Goal: Obtain resource: Download file/media

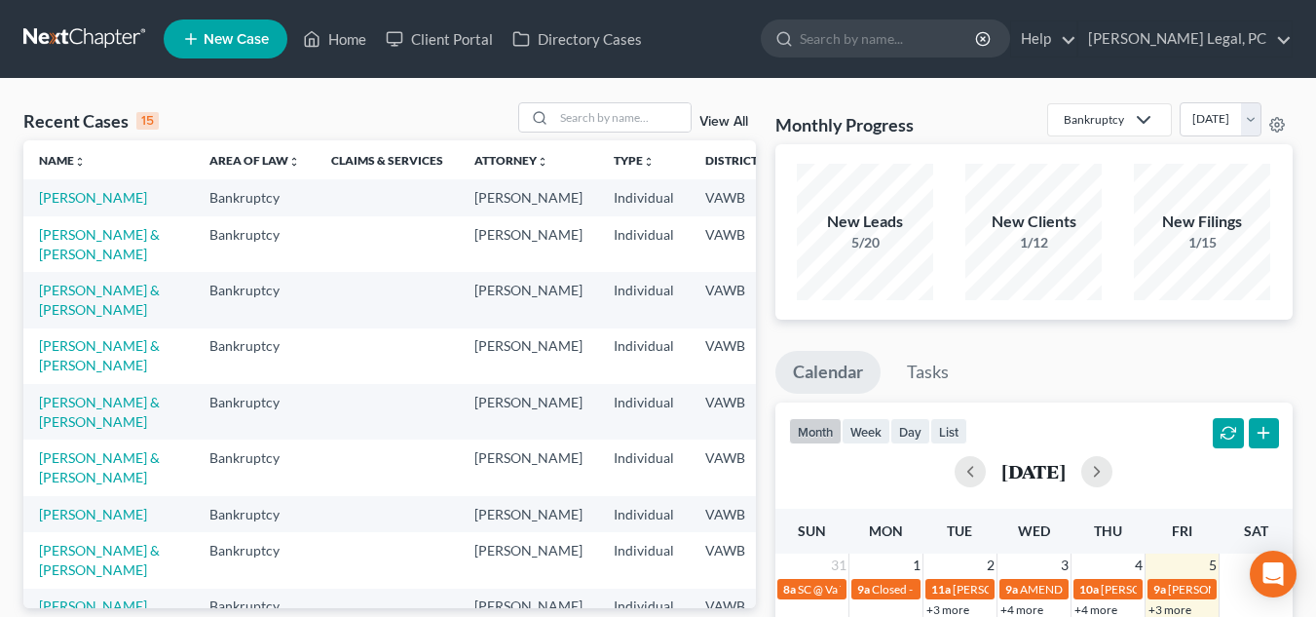
click at [690, 140] on th "District unfold_more expand_more expand_less" at bounding box center [737, 159] width 95 height 39
click at [598, 124] on input "search" at bounding box center [622, 117] width 136 height 28
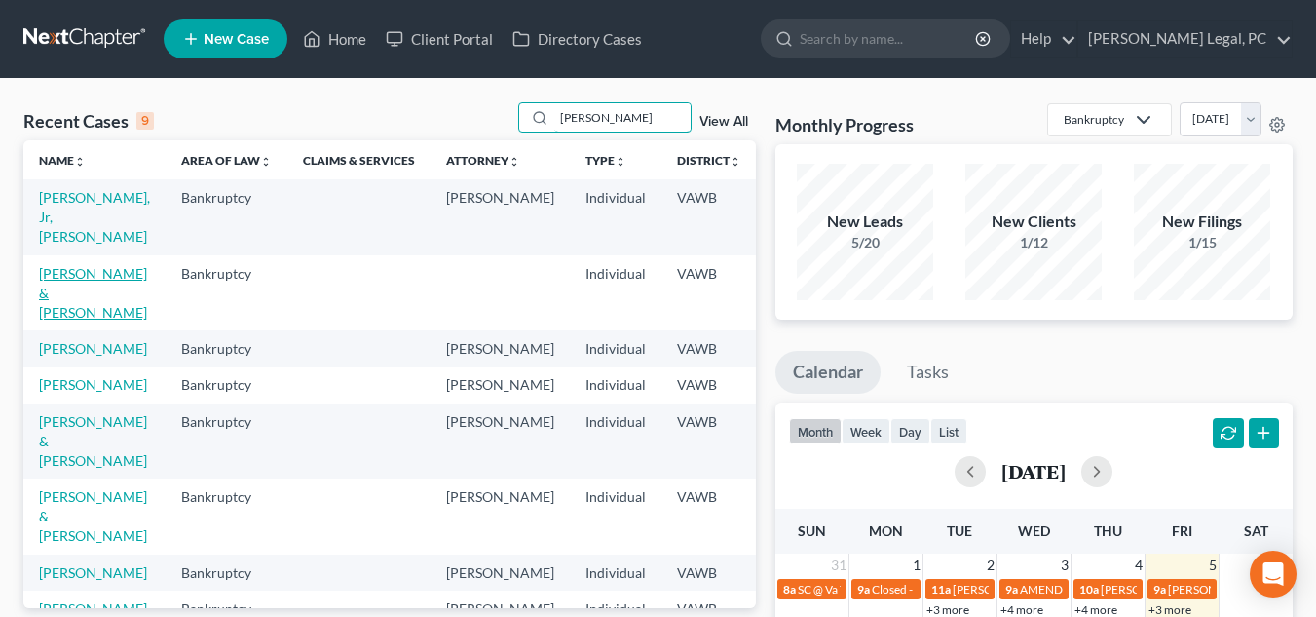
type input "[PERSON_NAME]"
click at [55, 272] on link "[PERSON_NAME] & [PERSON_NAME]" at bounding box center [93, 293] width 108 height 56
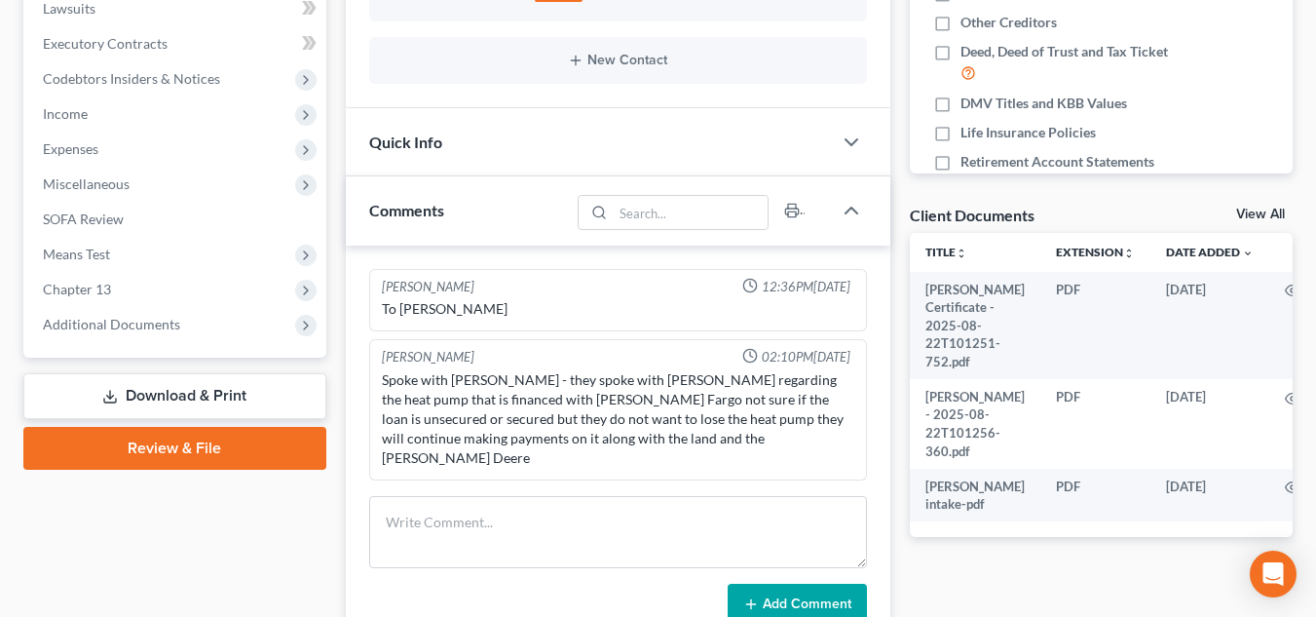
scroll to position [487, 0]
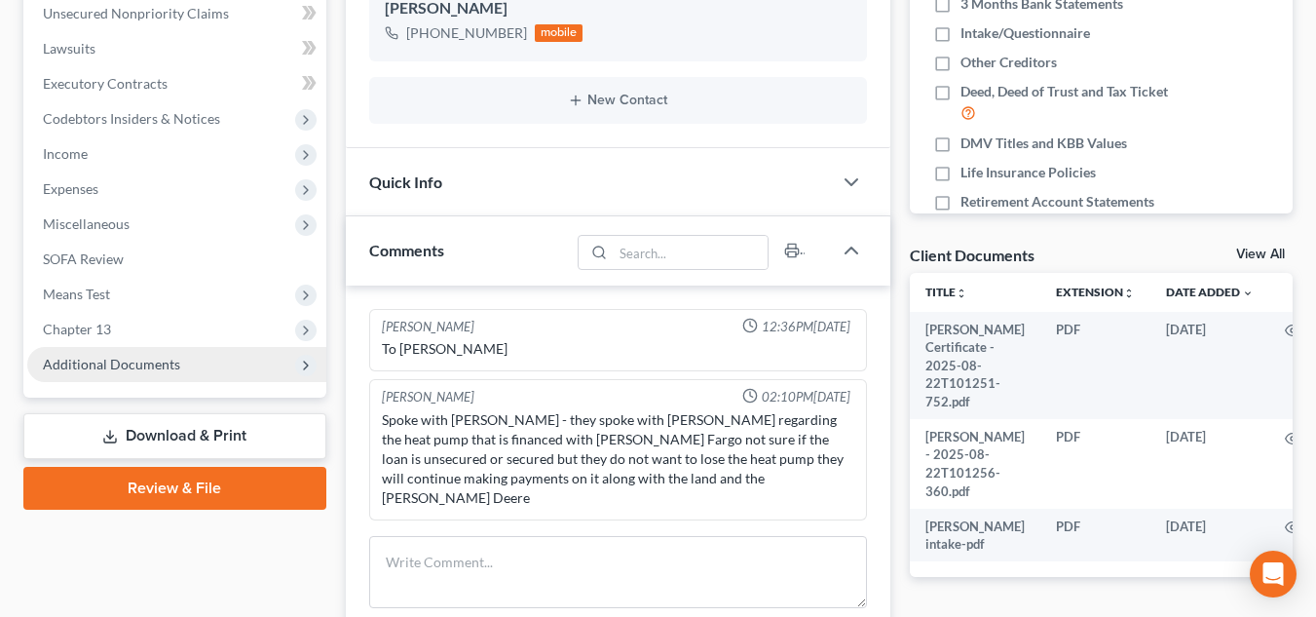
click at [212, 369] on span "Additional Documents" at bounding box center [176, 364] width 299 height 35
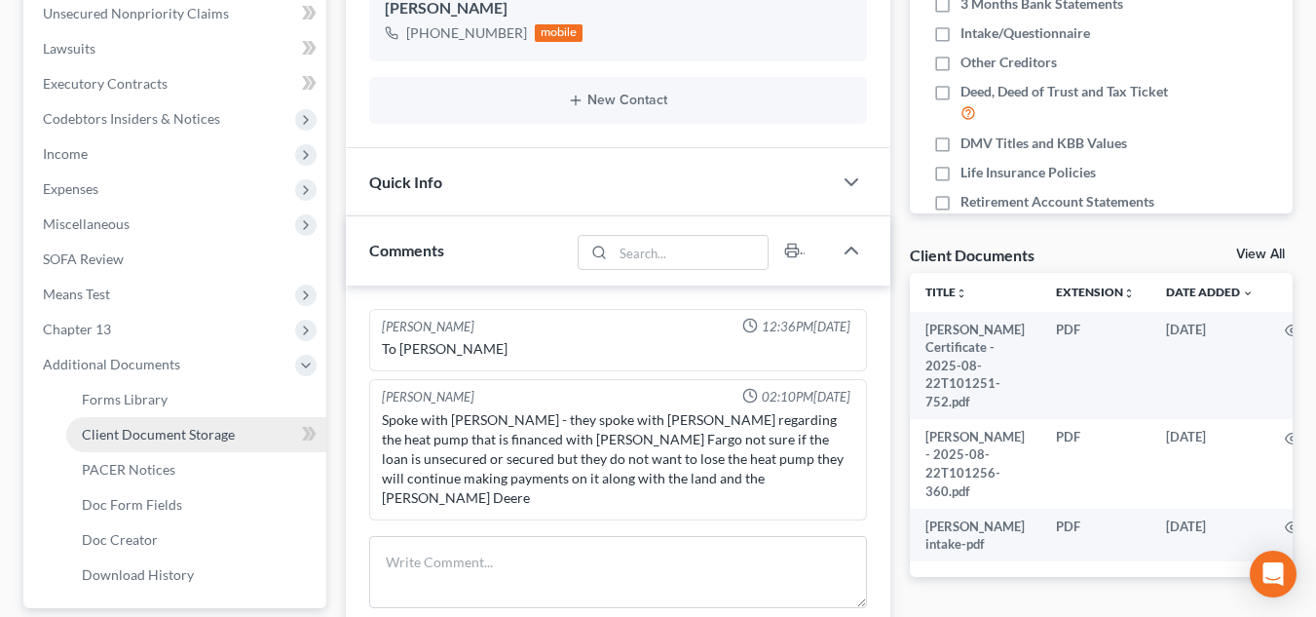
click at [195, 423] on link "Client Document Storage" at bounding box center [196, 434] width 260 height 35
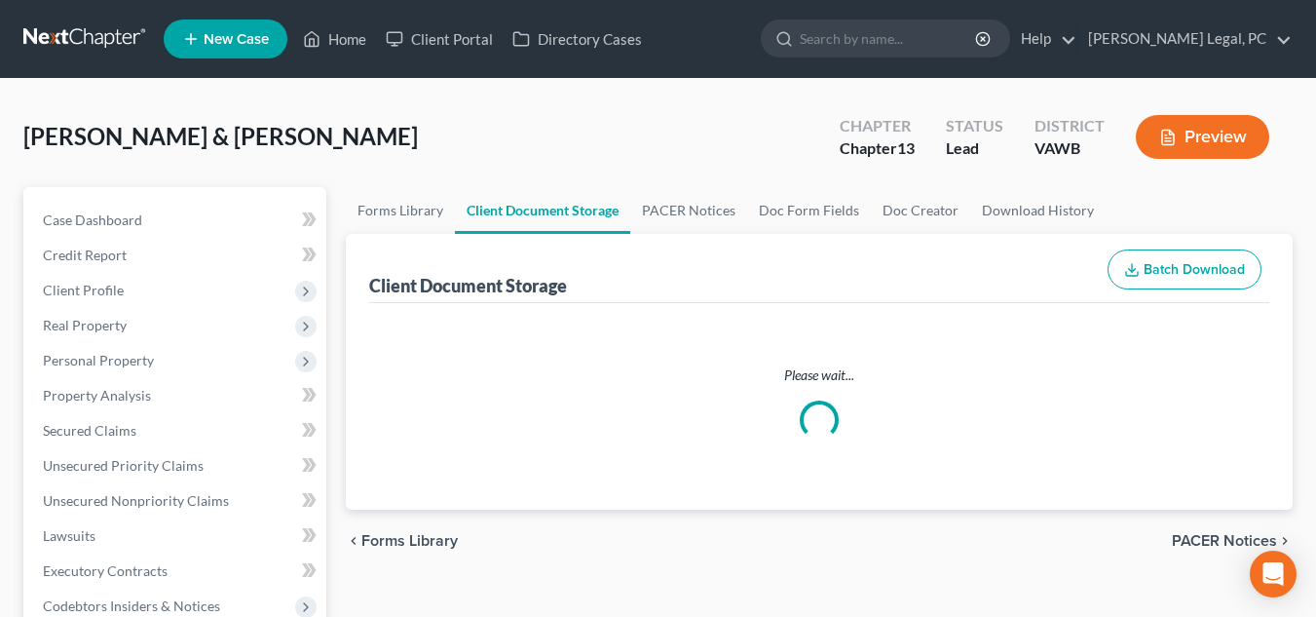
select select "0"
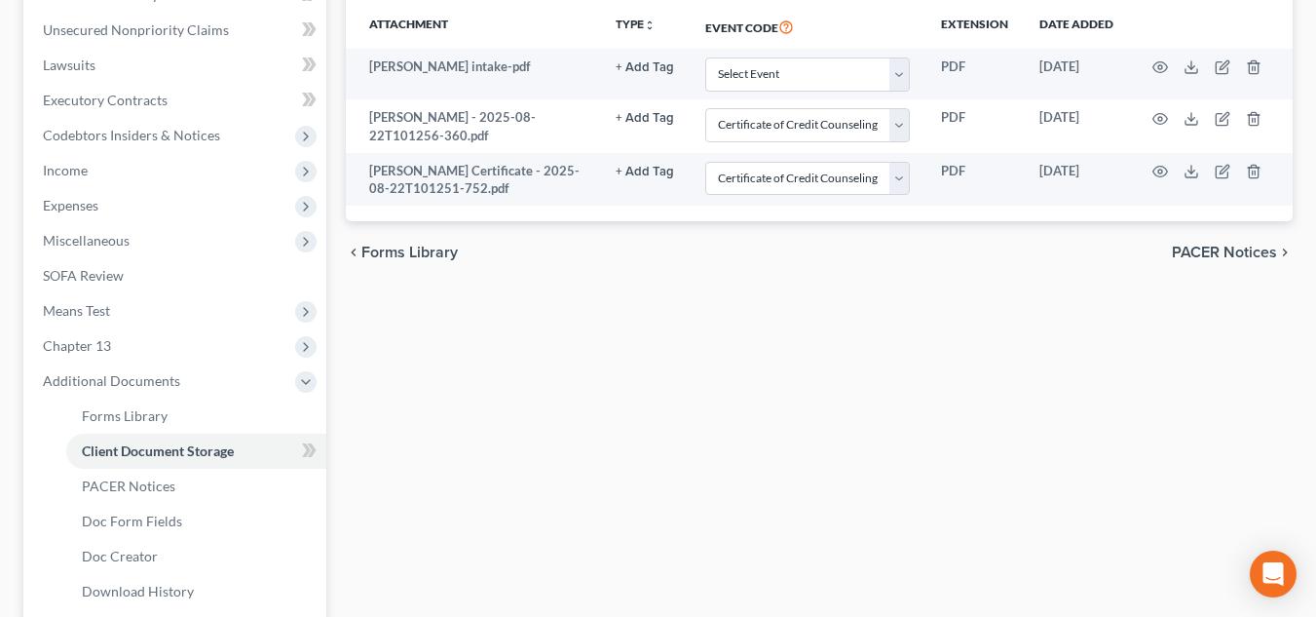
scroll to position [292, 0]
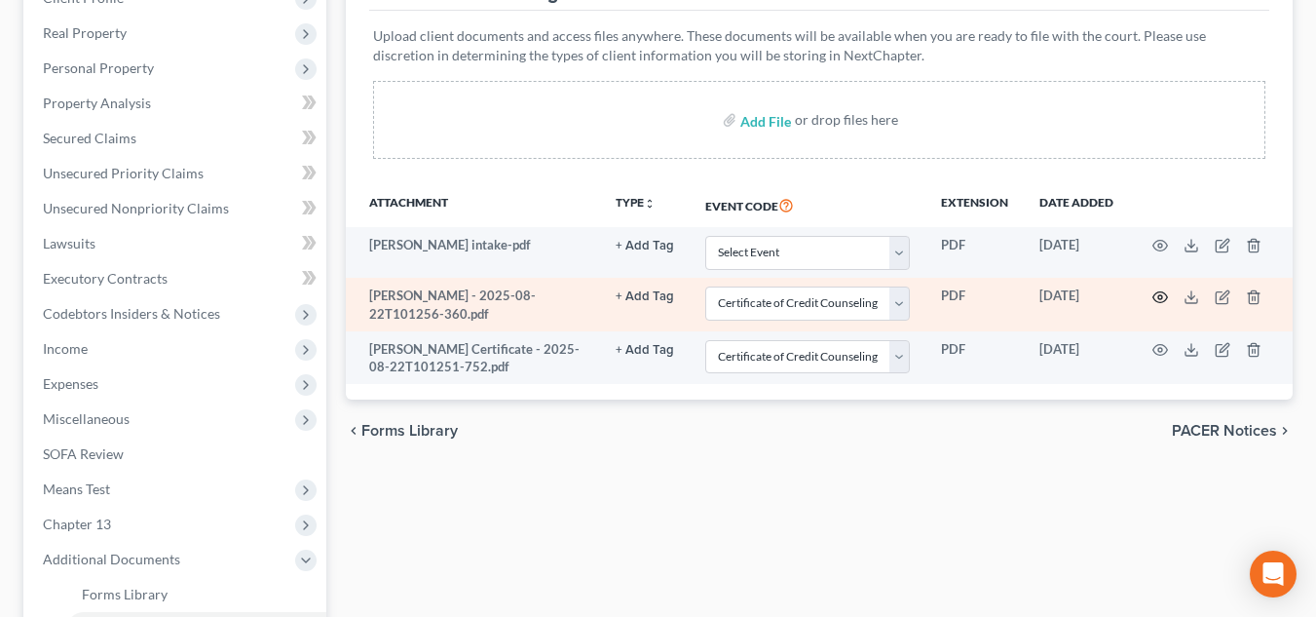
click at [1159, 298] on circle "button" at bounding box center [1160, 297] width 4 height 4
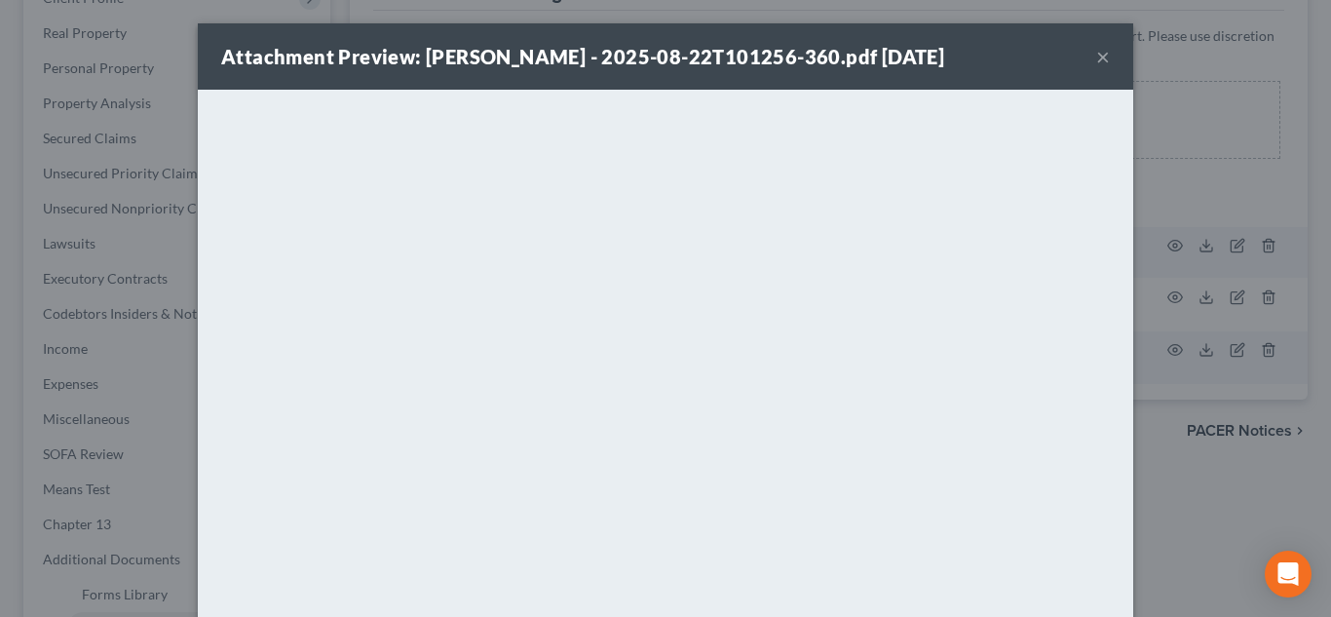
click at [1096, 50] on button "×" at bounding box center [1103, 56] width 14 height 23
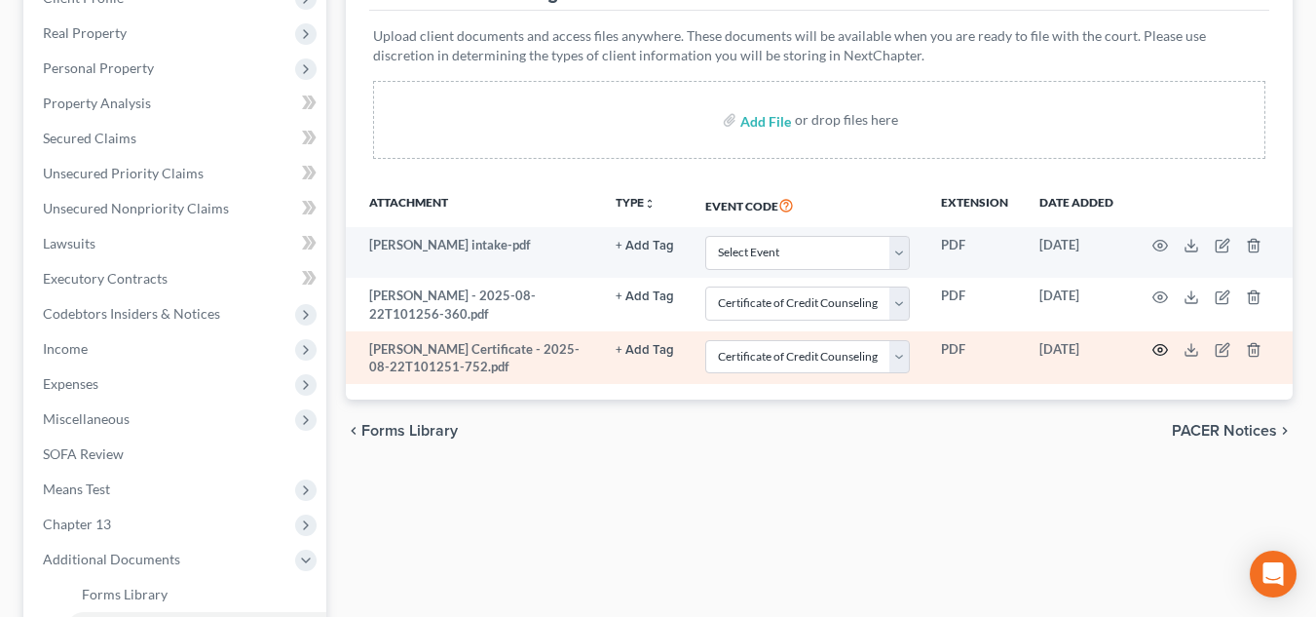
click at [1164, 348] on icon "button" at bounding box center [1160, 350] width 16 height 16
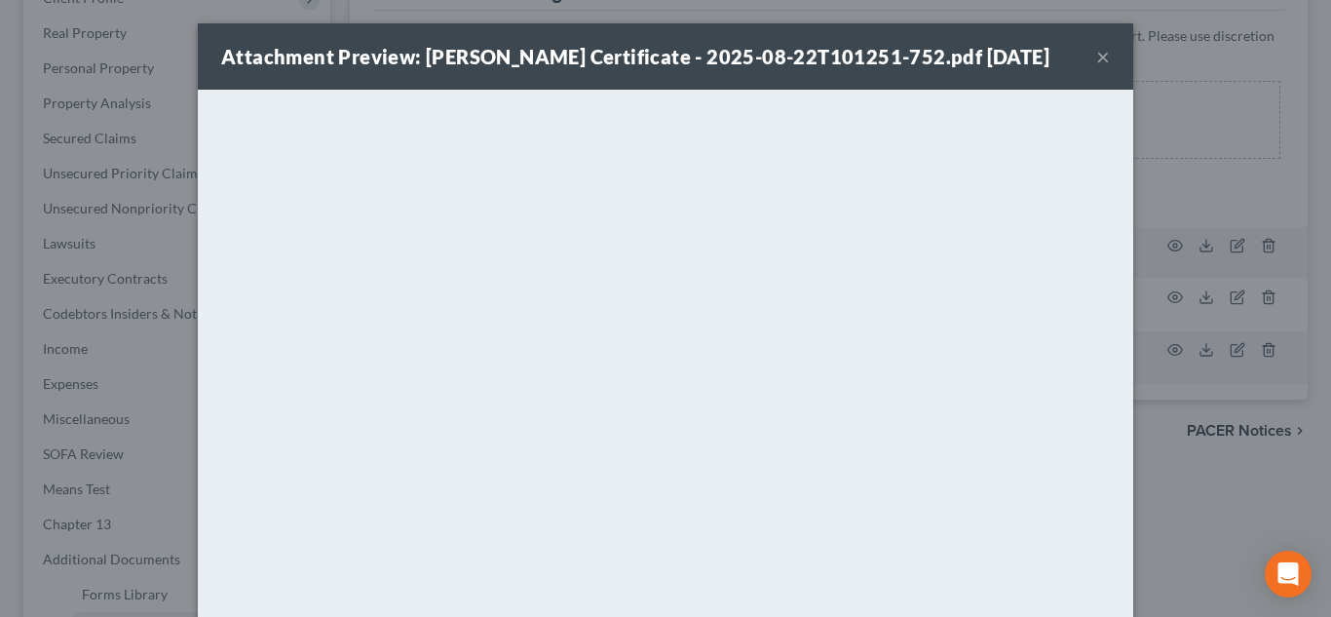
click at [1097, 57] on button "×" at bounding box center [1103, 56] width 14 height 23
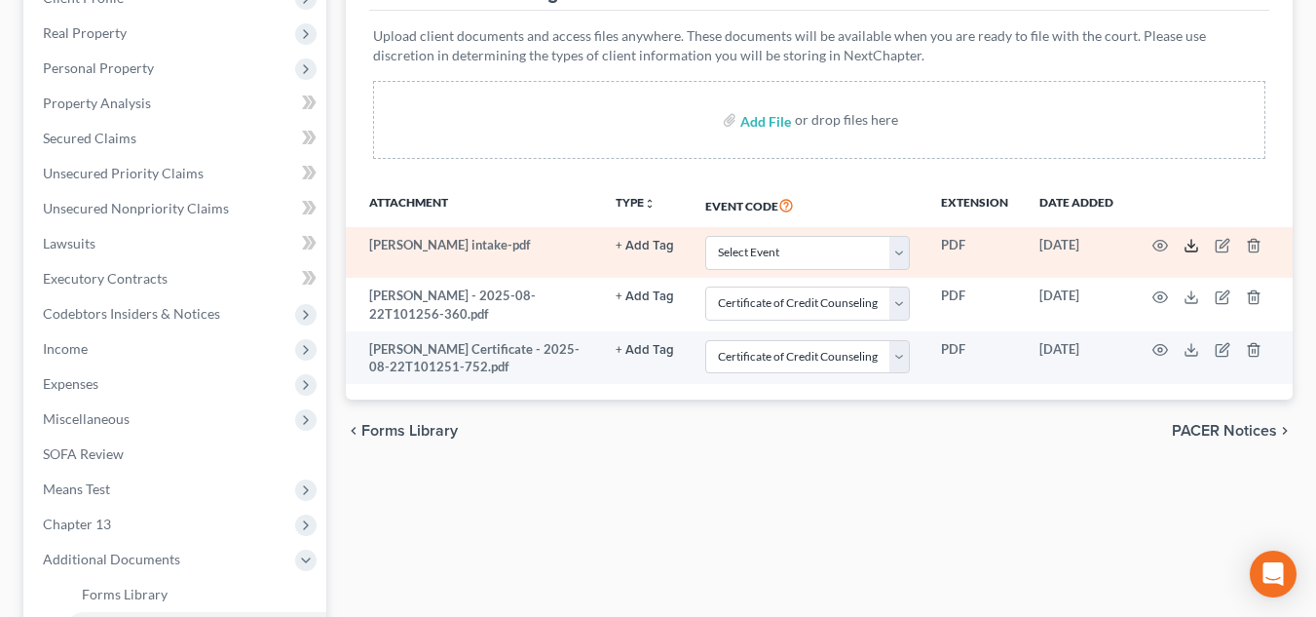
click at [1198, 248] on icon at bounding box center [1192, 246] width 16 height 16
click at [627, 262] on td "+ Add Tag Select an option or create one 2nd Course Bank Stmt Car Title credit …" at bounding box center [645, 252] width 90 height 51
click at [1195, 240] on icon at bounding box center [1192, 246] width 16 height 16
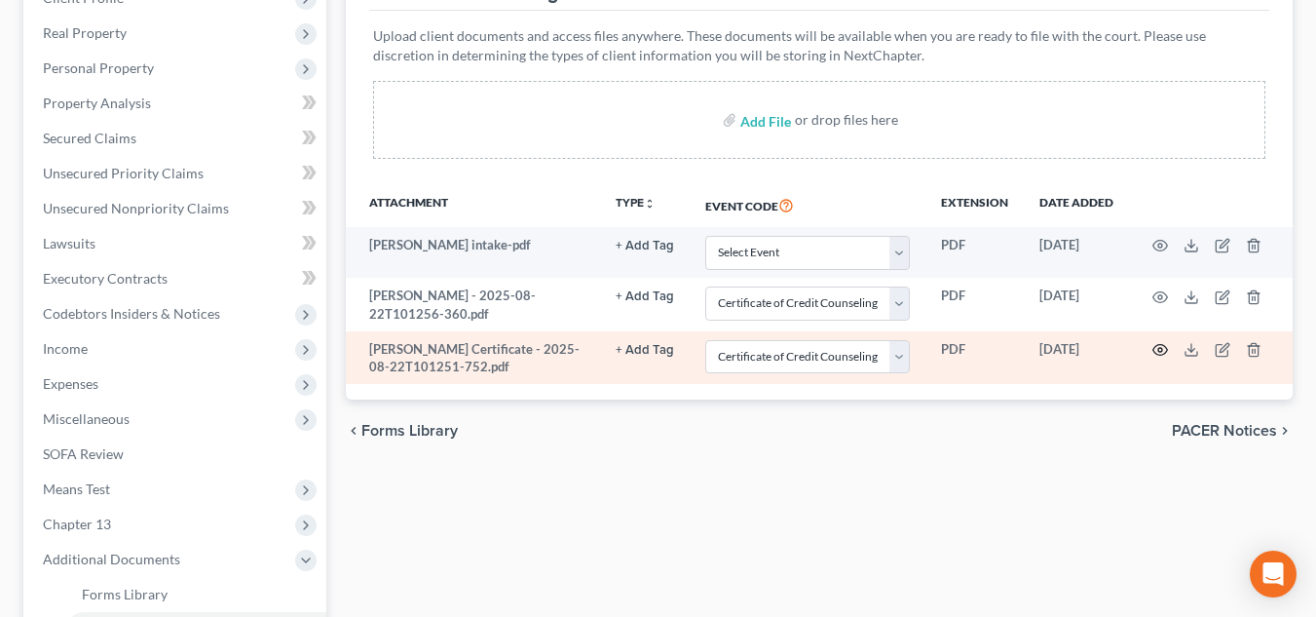
click at [1157, 352] on icon "button" at bounding box center [1160, 350] width 16 height 16
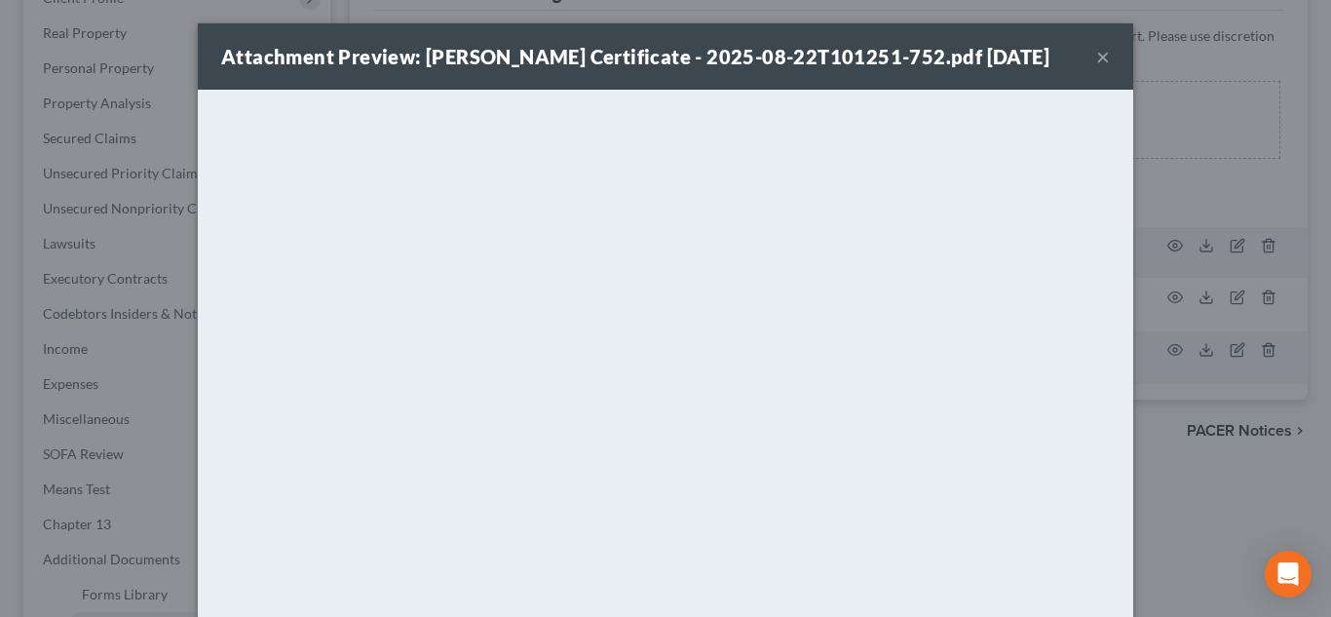
click at [1096, 61] on button "×" at bounding box center [1103, 56] width 14 height 23
